Goal: Browse casually: Explore the website without a specific task or goal

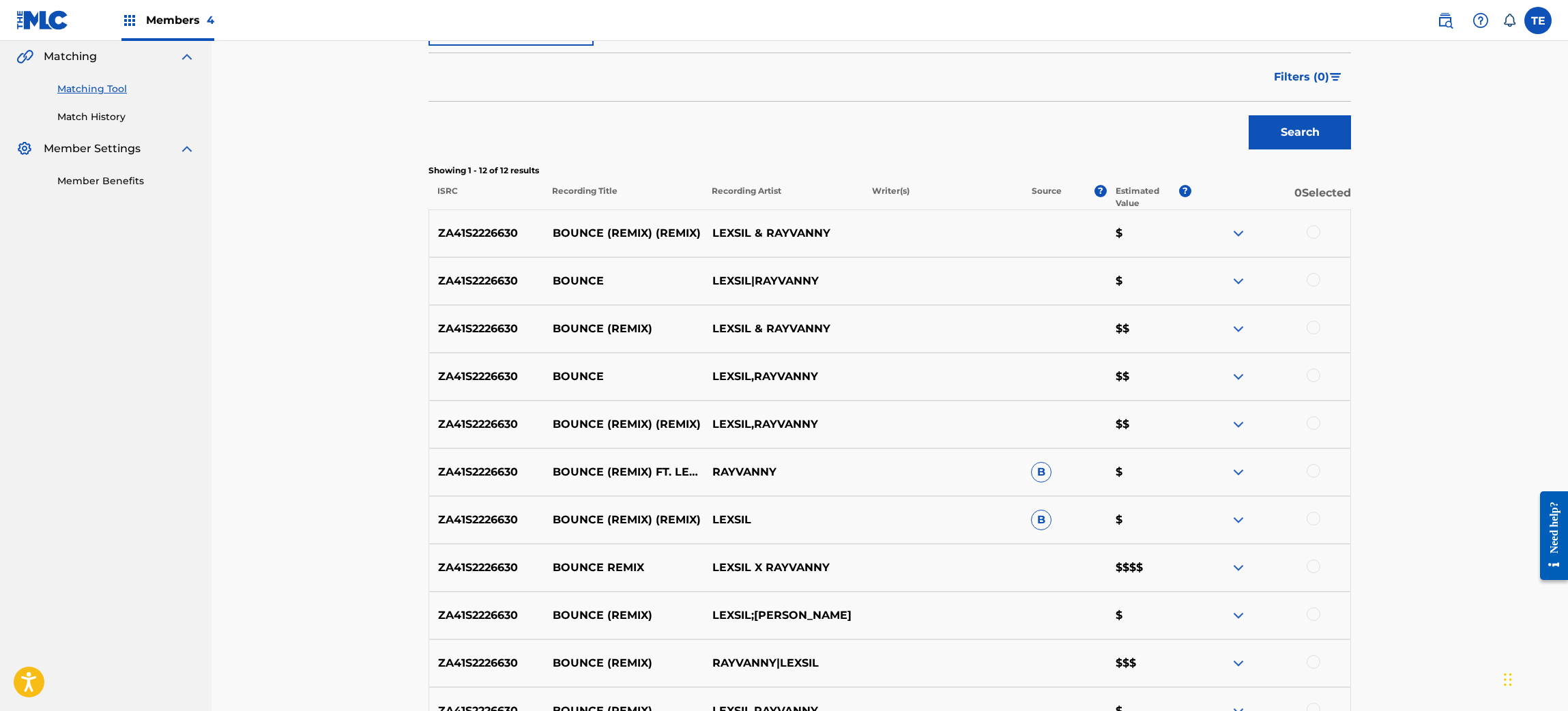
scroll to position [418, 0]
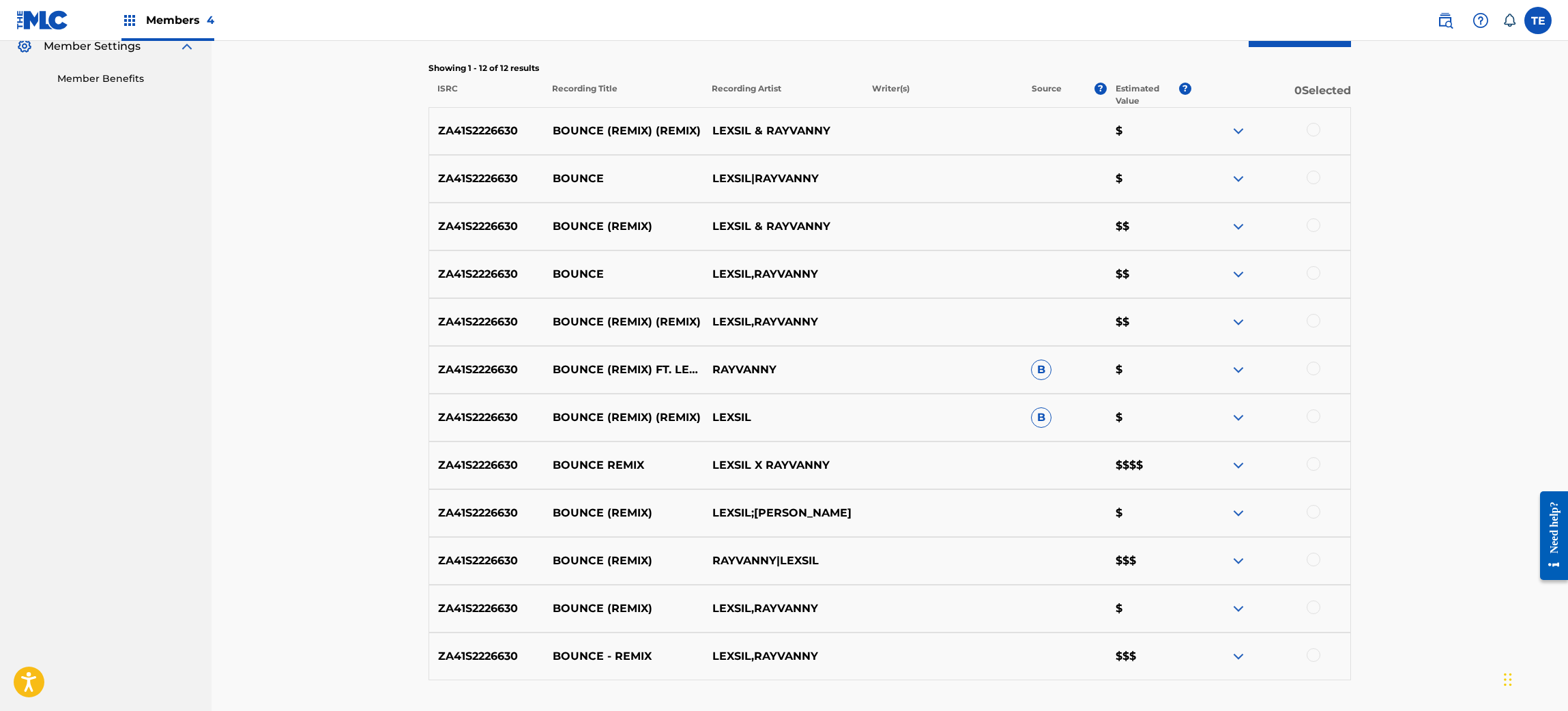
click at [1297, 127] on div at bounding box center [1271, 131] width 160 height 17
click at [1306, 132] on div at bounding box center [1271, 131] width 160 height 17
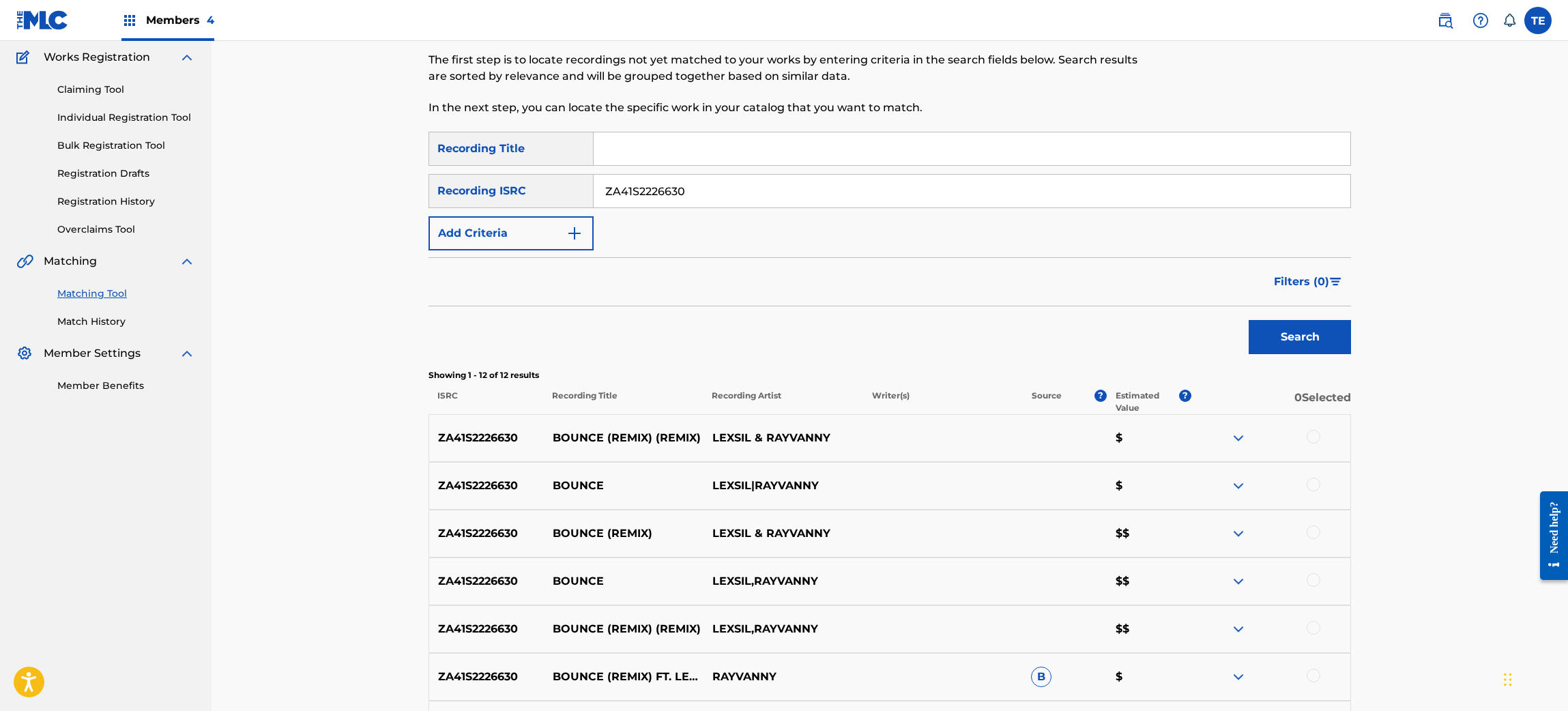
scroll to position [316, 0]
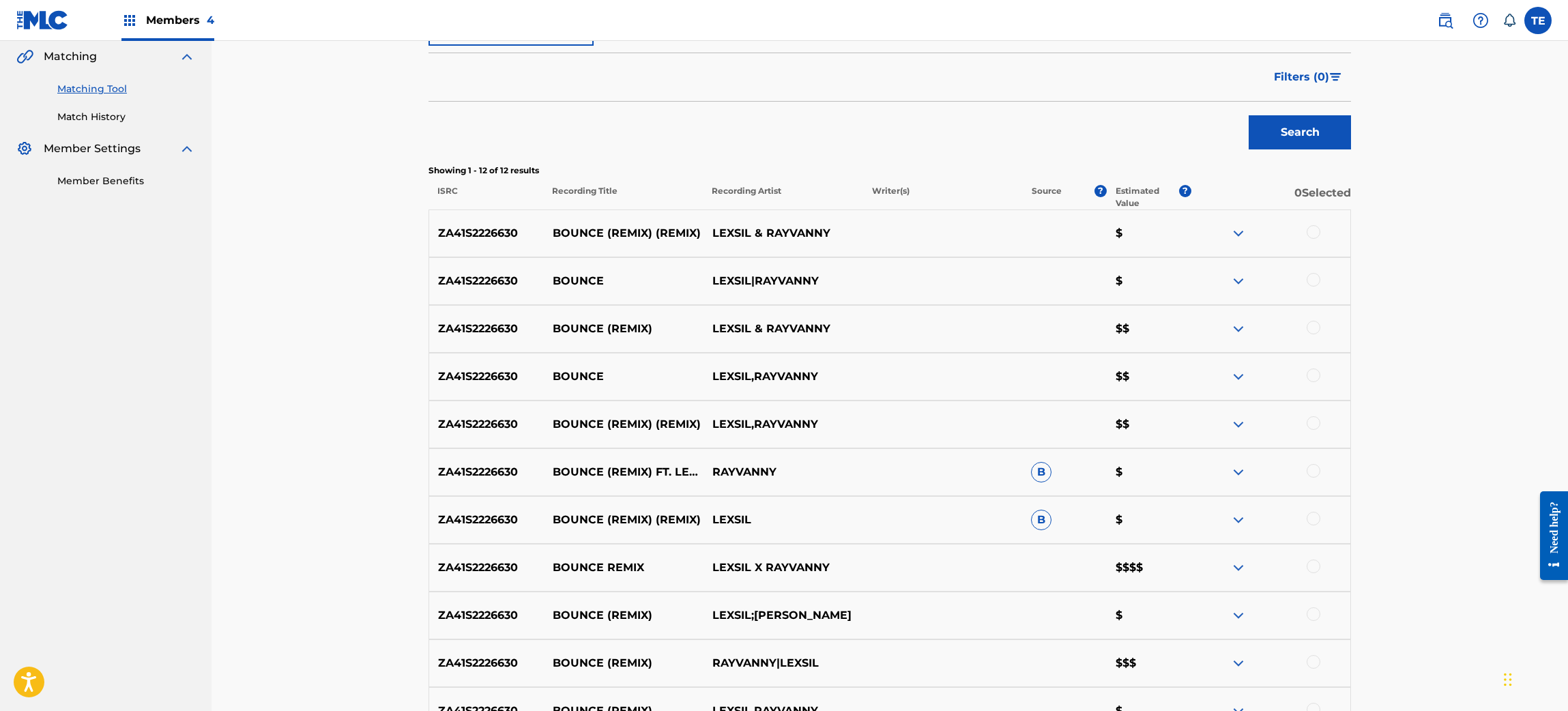
click at [1305, 228] on div at bounding box center [1271, 234] width 160 height 17
click at [1313, 232] on div at bounding box center [1314, 232] width 14 height 14
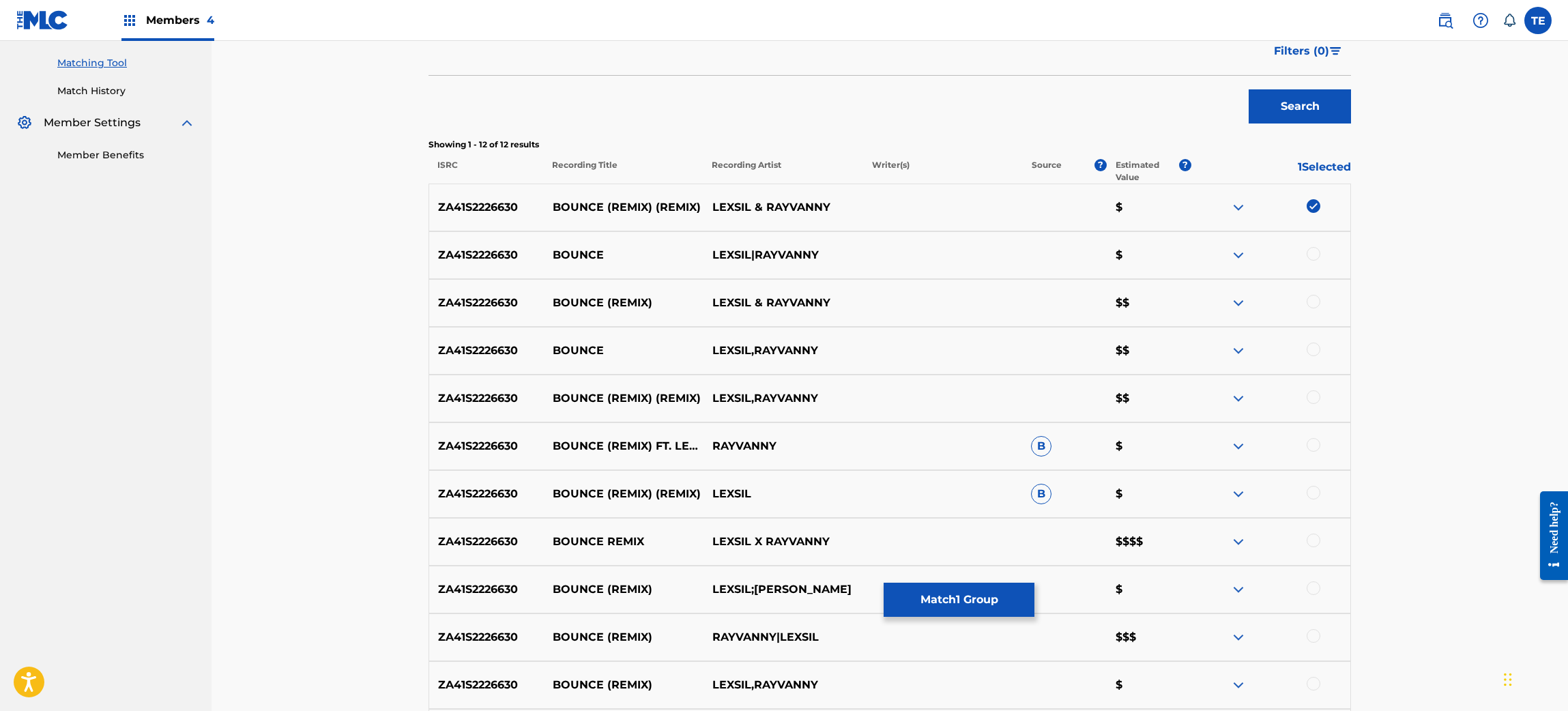
scroll to position [418, 0]
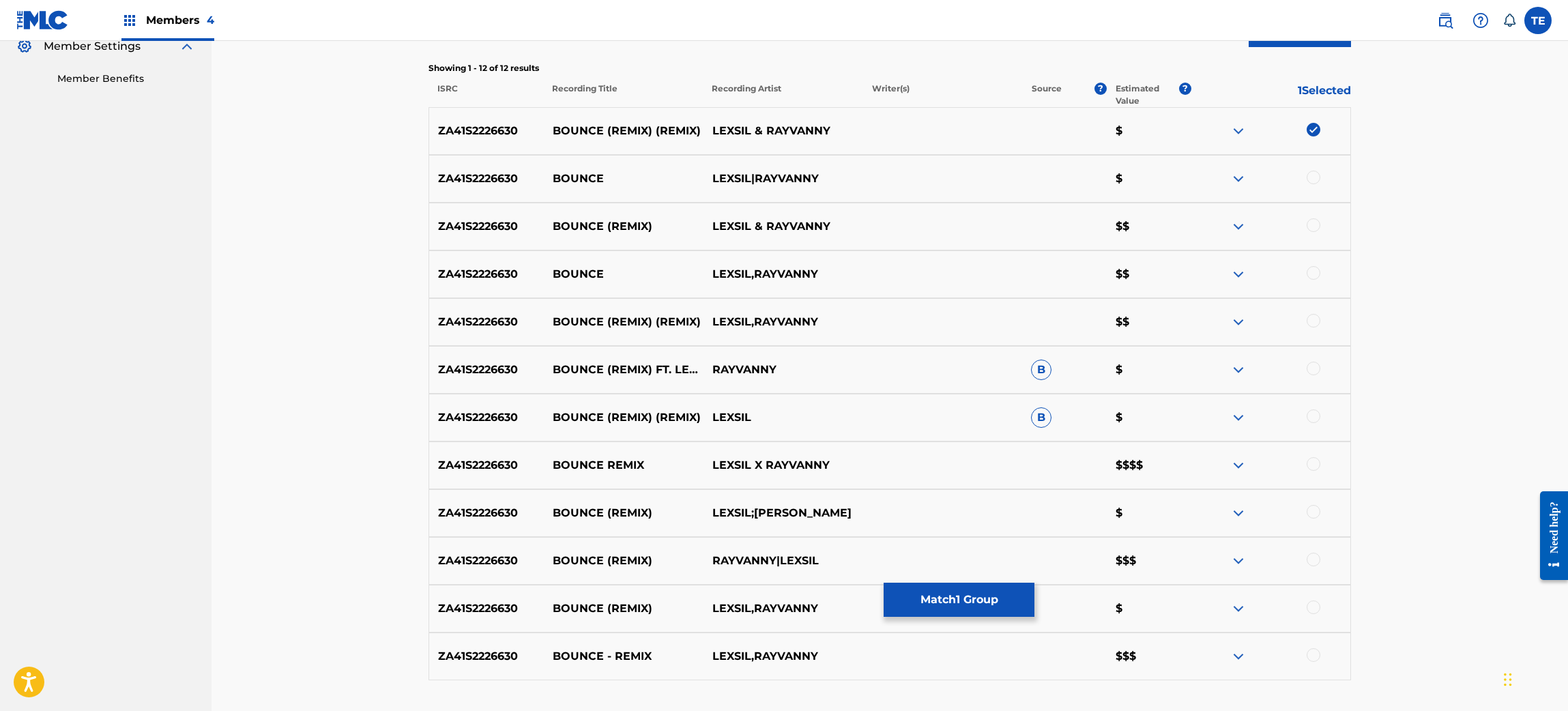
click at [1318, 184] on div at bounding box center [1271, 179] width 160 height 17
click at [1320, 174] on div at bounding box center [1271, 179] width 160 height 17
click at [1314, 186] on div at bounding box center [1271, 179] width 160 height 17
click at [1314, 179] on div at bounding box center [1314, 177] width 14 height 14
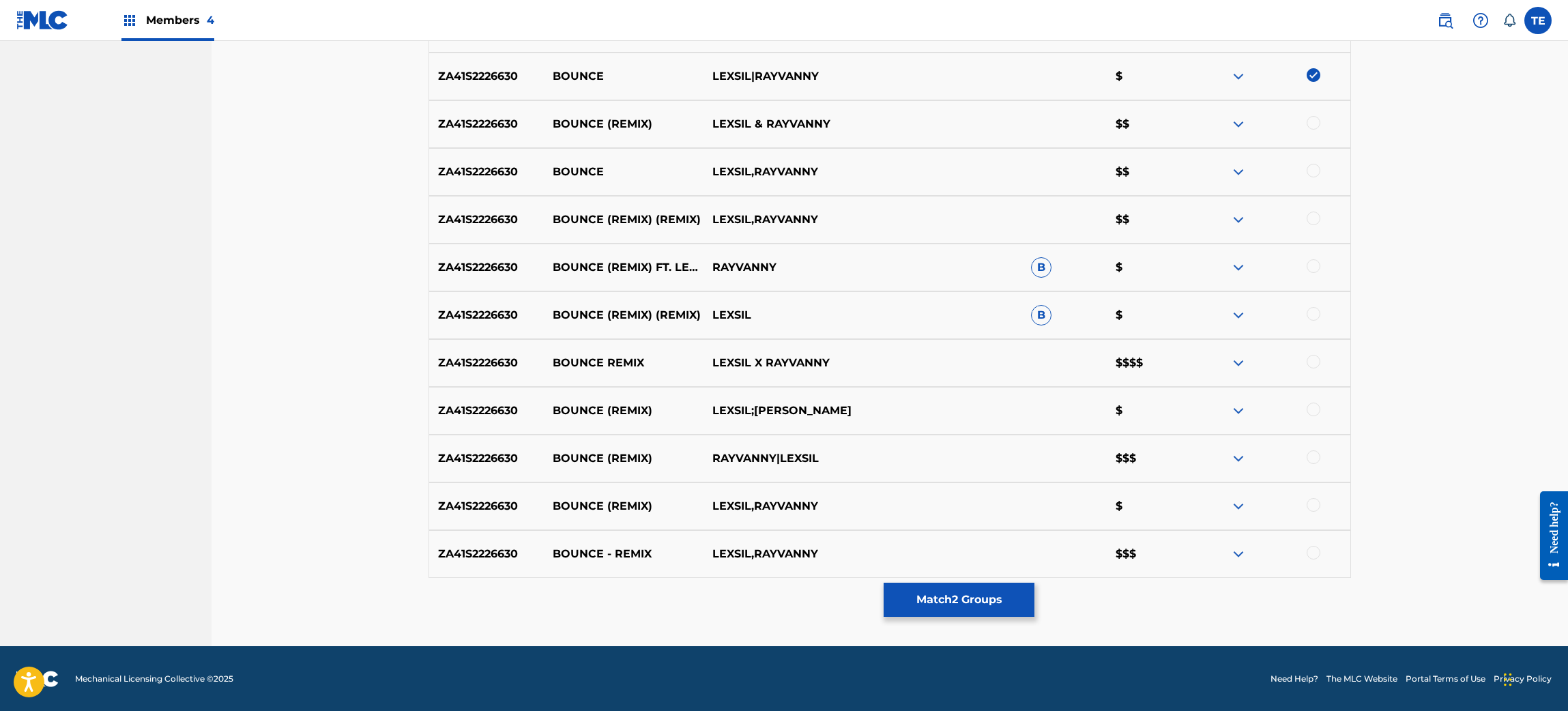
click at [1319, 261] on div at bounding box center [1271, 268] width 160 height 17
click at [1314, 264] on div at bounding box center [1314, 266] width 14 height 14
click at [1317, 303] on div "ZA41S2226630 BOUNCE (REMIX) (REMIX) LEXSIL B $" at bounding box center [890, 315] width 922 height 48
click at [1320, 312] on div at bounding box center [1271, 315] width 160 height 17
click at [1320, 317] on div at bounding box center [1271, 315] width 160 height 17
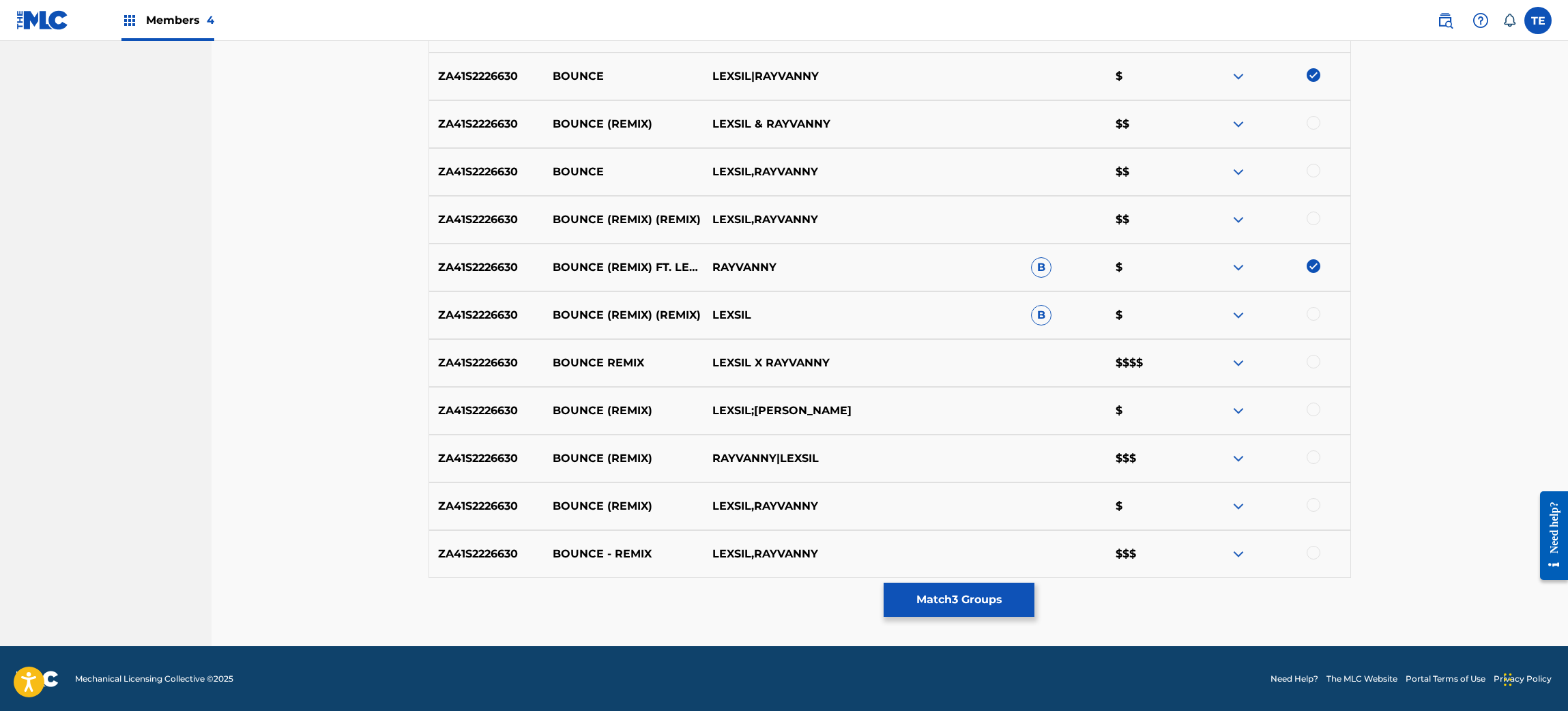
click at [1314, 310] on div at bounding box center [1314, 314] width 14 height 14
click at [1306, 407] on div at bounding box center [1271, 411] width 160 height 17
click at [1315, 409] on div at bounding box center [1314, 410] width 14 height 14
click at [1318, 506] on div at bounding box center [1314, 505] width 14 height 14
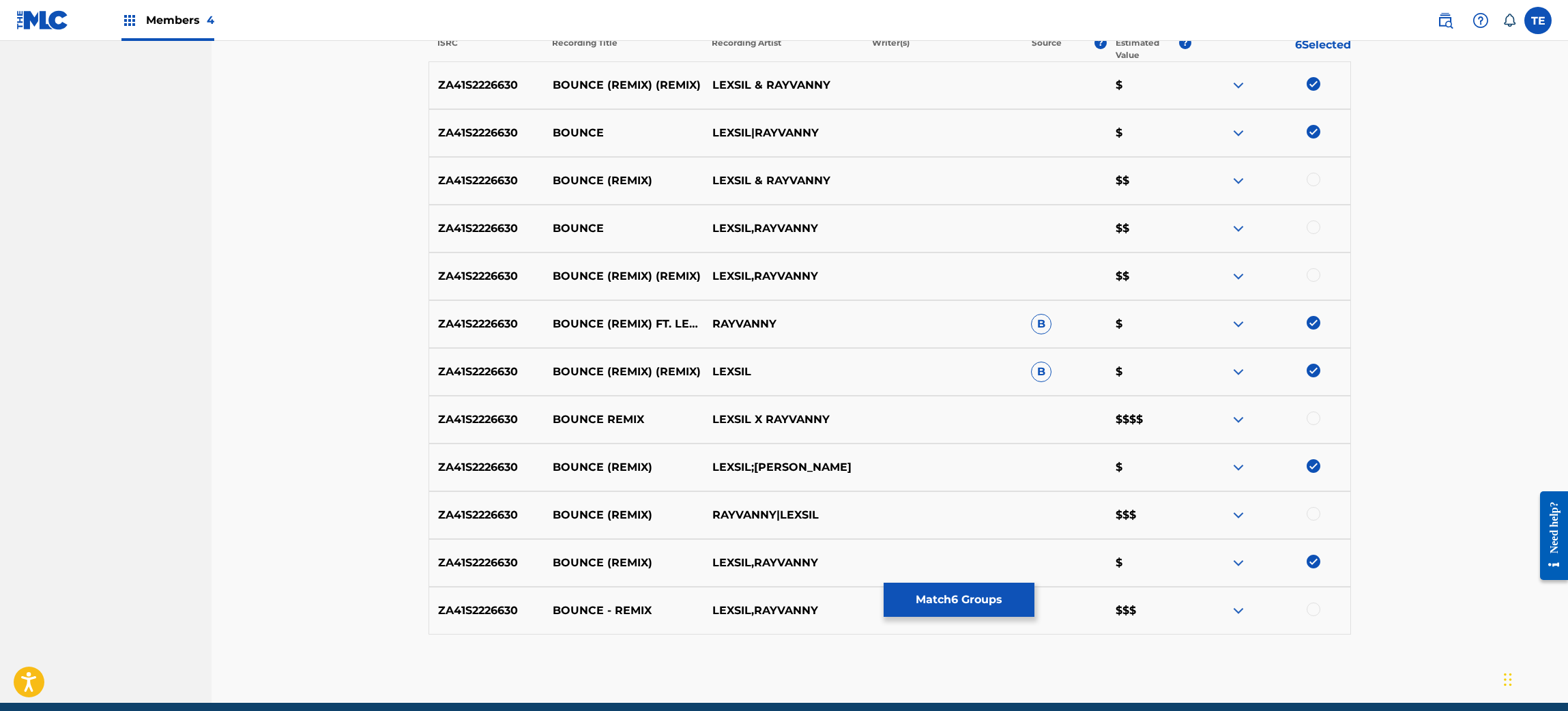
scroll to position [418, 0]
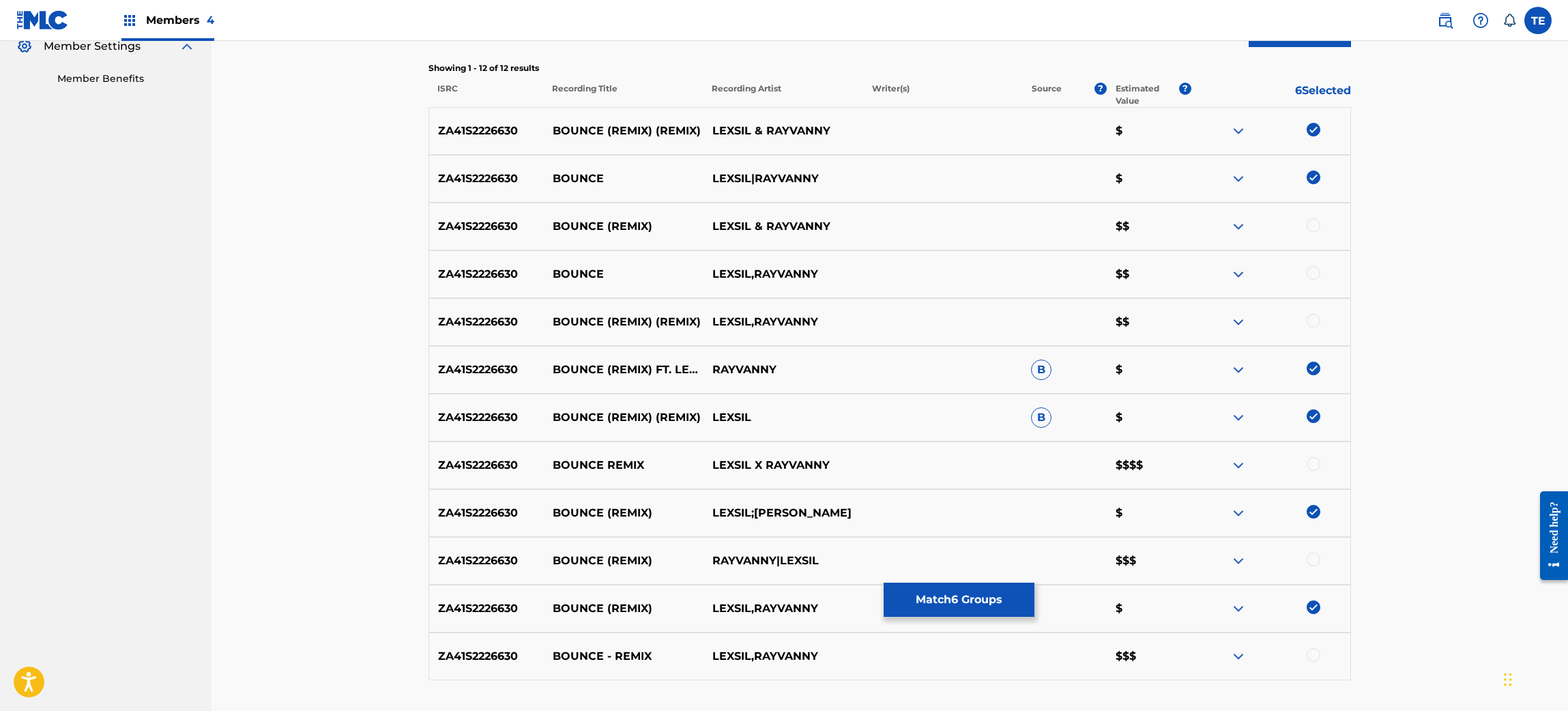
click at [1308, 219] on div at bounding box center [1271, 227] width 160 height 17
click at [1310, 225] on div at bounding box center [1314, 225] width 14 height 14
click at [1312, 270] on div at bounding box center [1314, 273] width 14 height 14
click at [1313, 323] on div at bounding box center [1314, 321] width 14 height 14
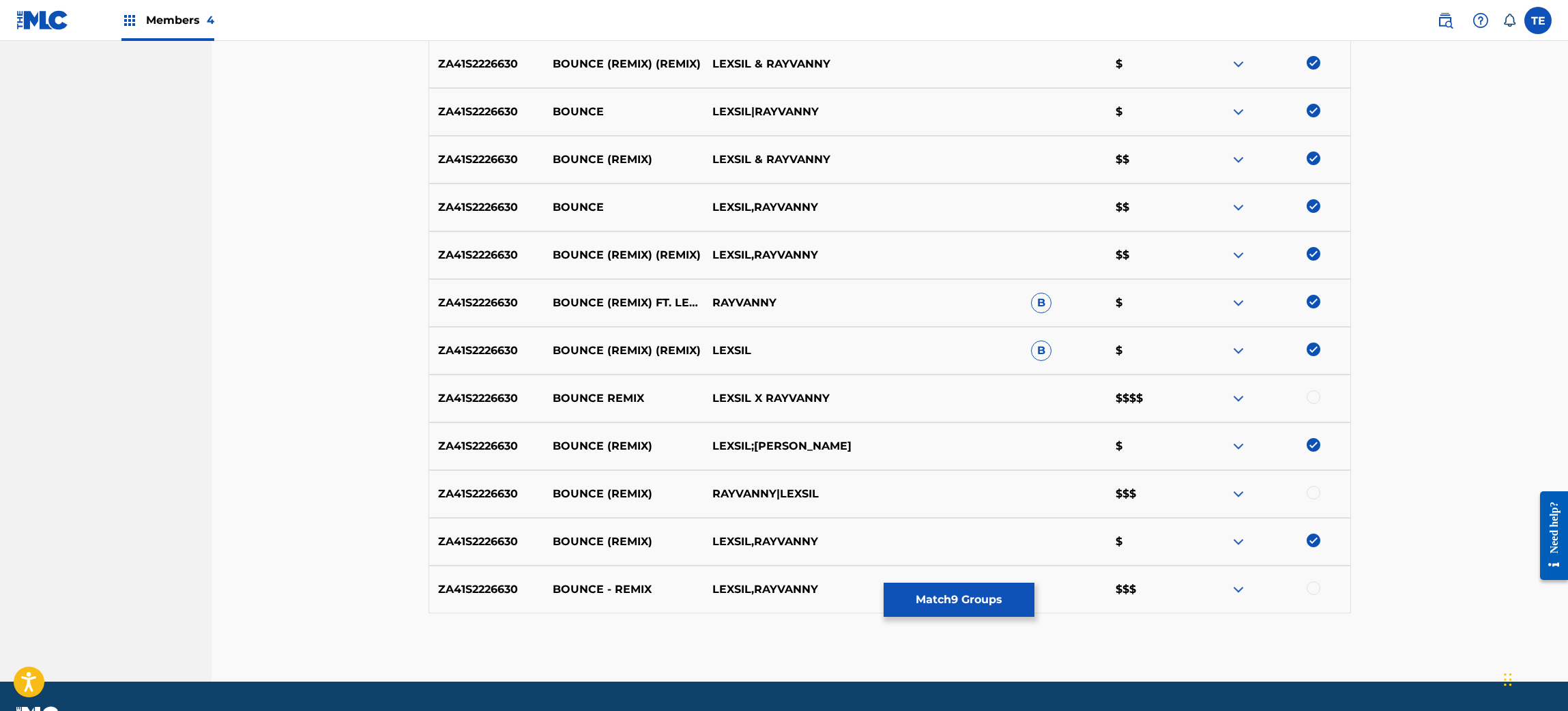
scroll to position [521, 0]
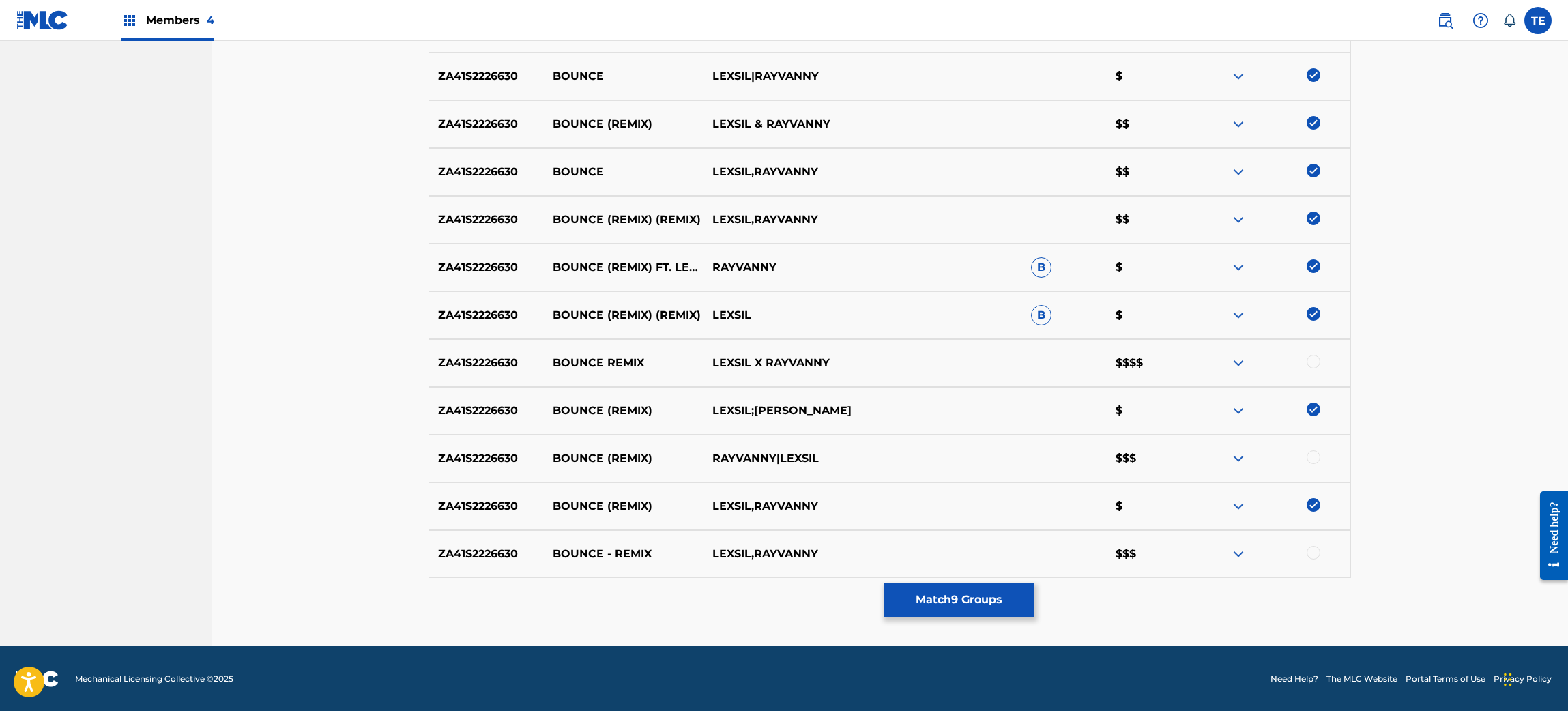
click at [1318, 460] on div at bounding box center [1314, 457] width 14 height 14
click at [1302, 360] on div at bounding box center [1271, 363] width 160 height 17
click at [1307, 360] on div at bounding box center [1314, 362] width 14 height 14
click at [1314, 551] on div at bounding box center [1314, 553] width 14 height 14
